Goal: Book appointment/travel/reservation

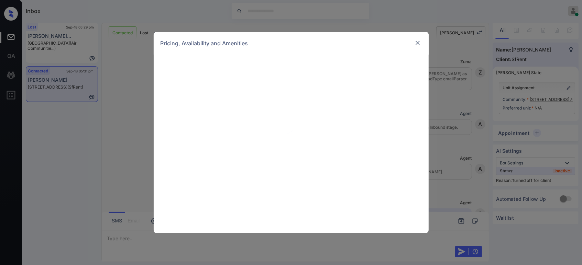
scroll to position [54, 0]
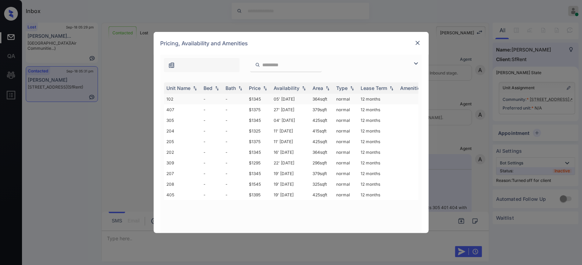
click at [260, 98] on td "$1345" at bounding box center [258, 99] width 25 height 11
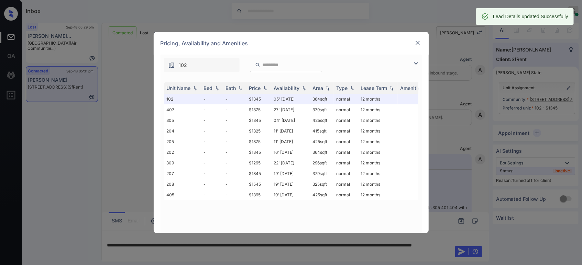
click at [415, 44] on img at bounding box center [417, 43] width 7 height 7
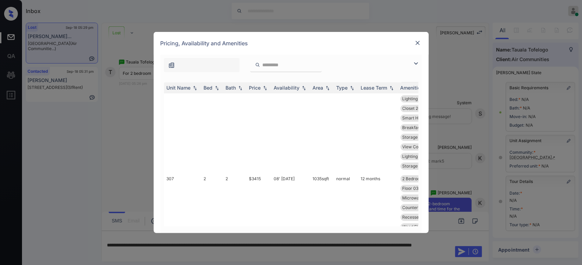
scroll to position [2777, 0]
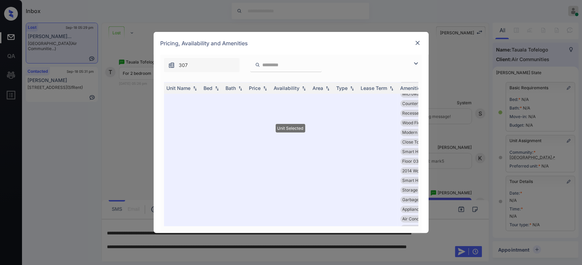
click at [417, 45] on img at bounding box center [417, 43] width 7 height 7
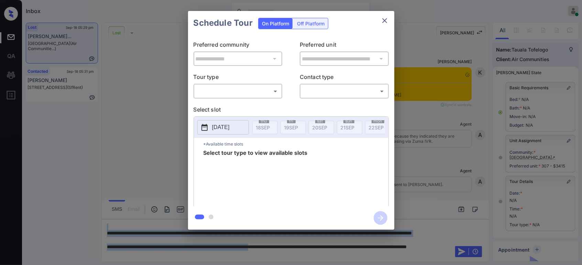
scroll to position [76, 0]
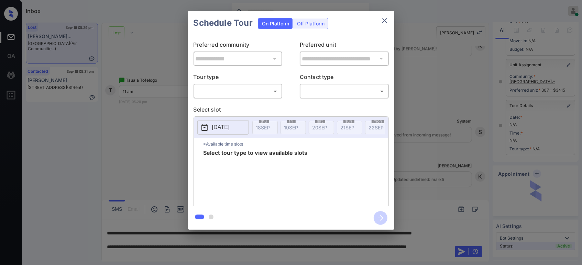
click at [232, 84] on div "​ ​" at bounding box center [238, 91] width 89 height 15
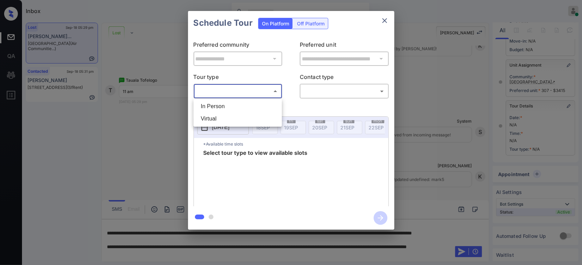
drag, startPoint x: 230, startPoint y: 92, endPoint x: 224, endPoint y: 97, distance: 7.5
click at [230, 92] on body "Inbox Hope Jatap Online Set yourself offline Set yourself on break Profile Swit…" at bounding box center [291, 132] width 582 height 265
drag, startPoint x: 219, startPoint y: 103, endPoint x: 348, endPoint y: 108, distance: 129.0
click at [220, 103] on li "In Person" at bounding box center [237, 106] width 85 height 12
type input "********"
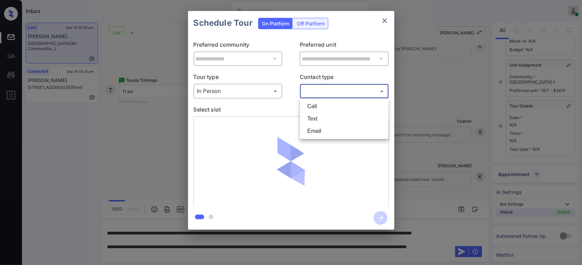
drag, startPoint x: 359, startPoint y: 93, endPoint x: 349, endPoint y: 104, distance: 14.3
click at [359, 95] on body "Inbox Hope Jatap Online Set yourself offline Set yourself on break Profile Swit…" at bounding box center [291, 132] width 582 height 265
click at [333, 116] on li "Text" at bounding box center [344, 119] width 85 height 12
type input "****"
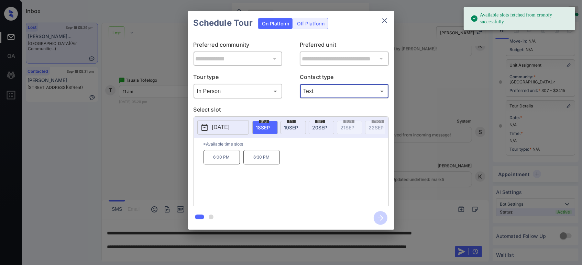
click at [291, 129] on span "[DATE]" at bounding box center [291, 128] width 14 height 6
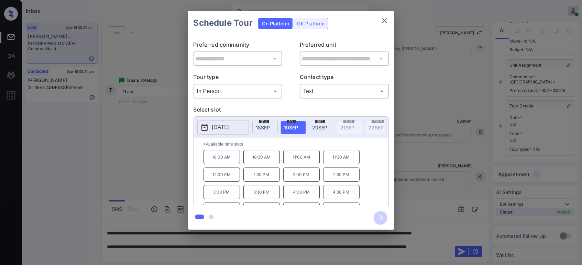
drag, startPoint x: 300, startPoint y: 162, endPoint x: 305, endPoint y: 166, distance: 5.9
click at [301, 164] on p "11:00 AM" at bounding box center [301, 157] width 36 height 14
click at [381, 219] on icon "button" at bounding box center [381, 218] width 14 height 14
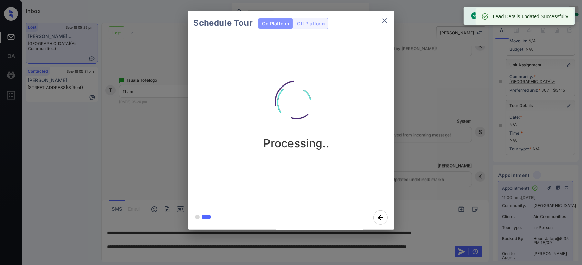
click at [459, 137] on div "Schedule Tour On Platform Off Platform Processing.." at bounding box center [291, 120] width 582 height 241
